Goal: Transaction & Acquisition: Book appointment/travel/reservation

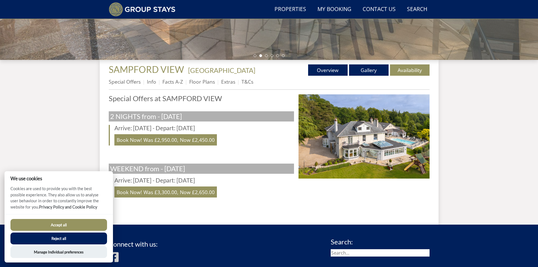
scroll to position [226, 0]
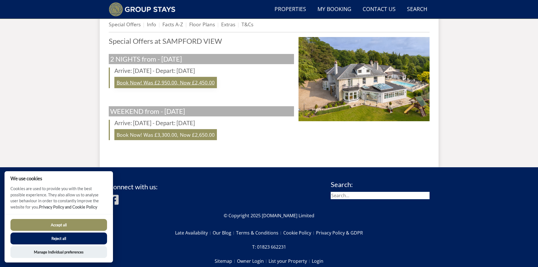
click at [201, 80] on link "Book Now! Was £2,950.00, Now £2,450.00" at bounding box center [165, 82] width 102 height 11
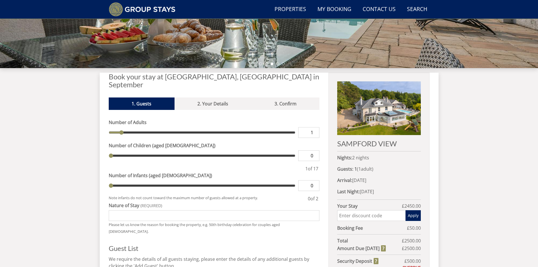
scroll to position [78, 0]
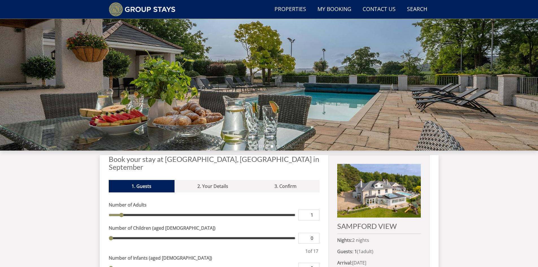
click at [368, 197] on img at bounding box center [378, 191] width 83 height 54
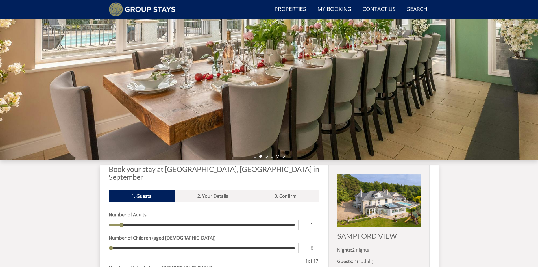
click at [213, 190] on link "2. Your Details" at bounding box center [212, 196] width 77 height 12
